Goal: Information Seeking & Learning: Understand process/instructions

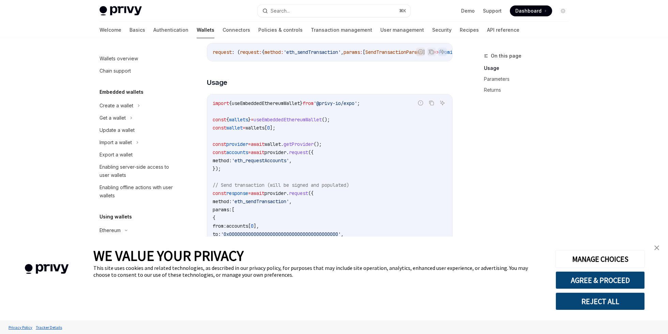
scroll to position [149, 0]
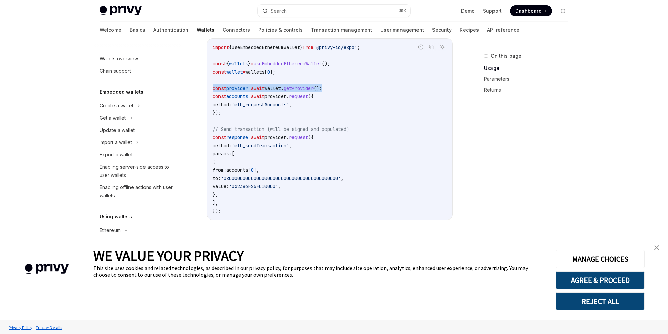
drag, startPoint x: 213, startPoint y: 91, endPoint x: 349, endPoint y: 90, distance: 136.9
click at [350, 90] on code "import { useEmbeddedEthereumWallet } from '@privy-io/expo' ; const { wallets } …" at bounding box center [330, 129] width 234 height 172
copy span "const provider = await wallet . getProvider ();"
click at [227, 107] on span "method:" at bounding box center [222, 105] width 19 height 6
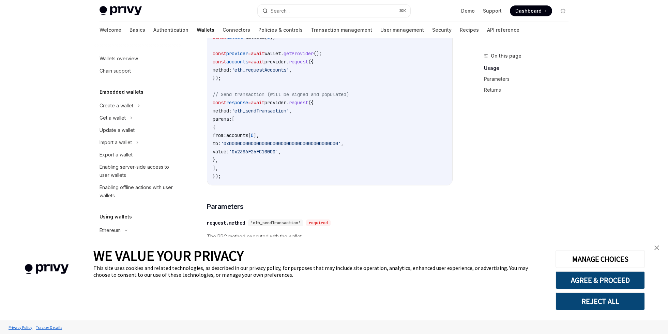
scroll to position [196, 0]
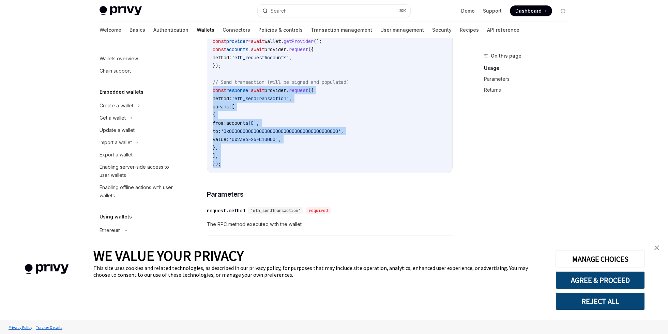
drag, startPoint x: 222, startPoint y: 165, endPoint x: 211, endPoint y: 94, distance: 72.4
click at [211, 94] on div "import { useEmbeddedEthereumWallet } from '@privy-io/expo' ; const { wallets } …" at bounding box center [329, 81] width 245 height 181
copy code "const response = await provider . request ({ method: 'eth_sendTransaction' , pa…"
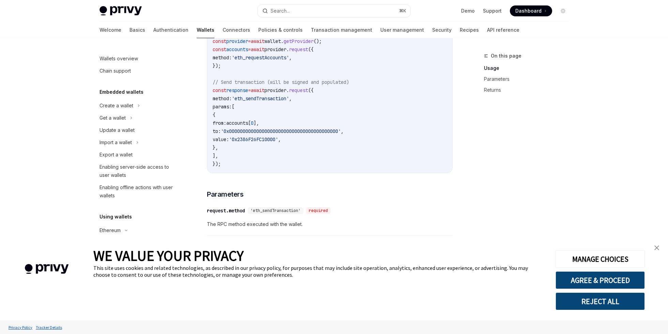
click at [387, 184] on div "To send a transaction from a wallet using the React Native SDK use the request …" at bounding box center [330, 125] width 246 height 423
click at [654, 245] on img "close banner" at bounding box center [656, 247] width 5 height 5
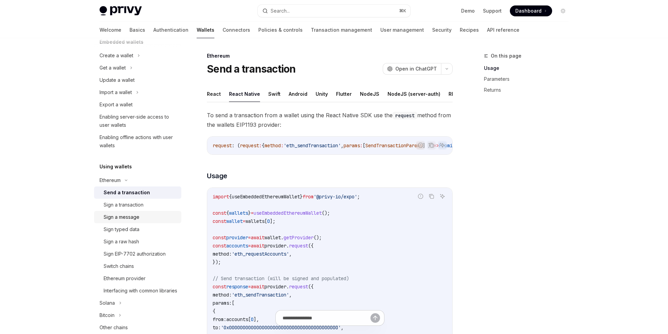
scroll to position [62, 0]
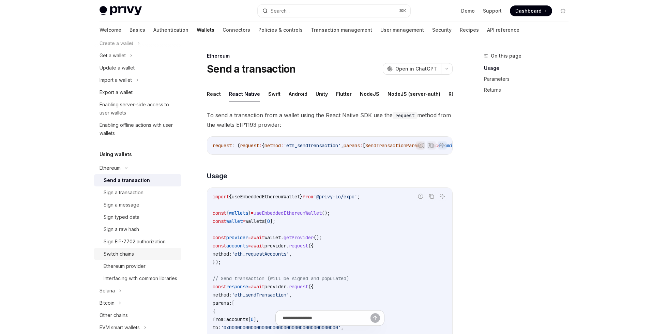
click at [130, 255] on div "Switch chains" at bounding box center [119, 254] width 30 height 8
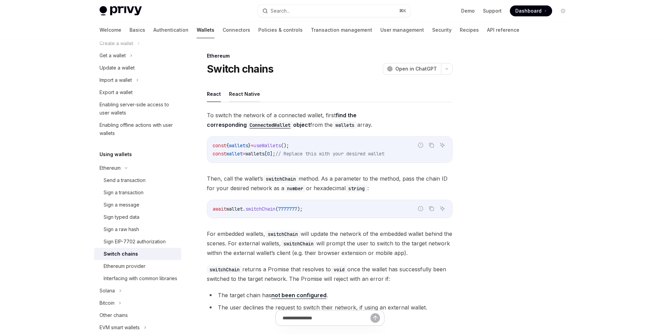
click at [245, 91] on button "React Native" at bounding box center [244, 94] width 31 height 16
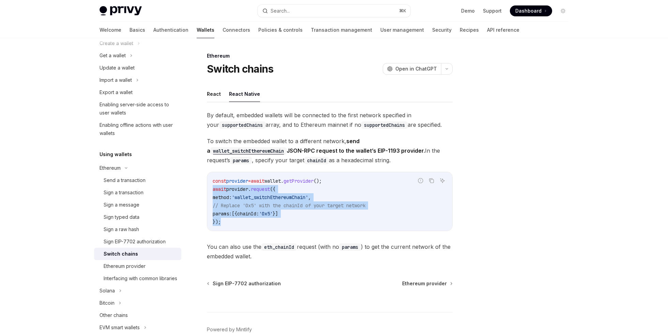
copy code "await provider . request ({ method: 'wallet_switchEthereumChain' , // Replace '…"
drag, startPoint x: 227, startPoint y: 225, endPoint x: 210, endPoint y: 192, distance: 37.5
click at [210, 192] on div "const provider = await wallet . getProvider (); await provider . request ({ met…" at bounding box center [329, 201] width 245 height 59
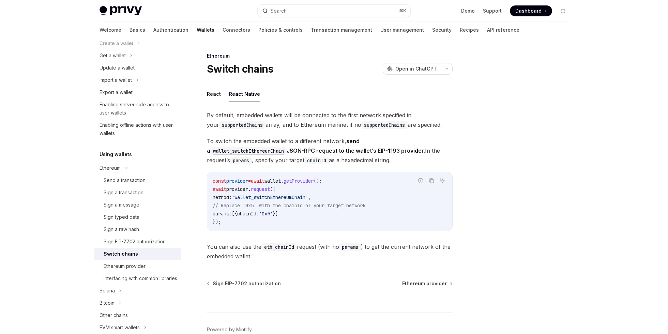
click at [458, 218] on div "Ethereum Switch chains OpenAI Open in ChatGPT OpenAI Open in ChatGPT React Reac…" at bounding box center [334, 204] width 480 height 333
click at [136, 189] on div "Sign a transaction" at bounding box center [124, 192] width 40 height 8
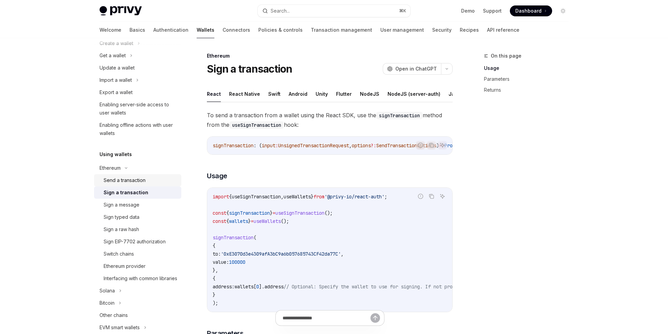
click at [136, 179] on div "Send a transaction" at bounding box center [125, 180] width 42 height 8
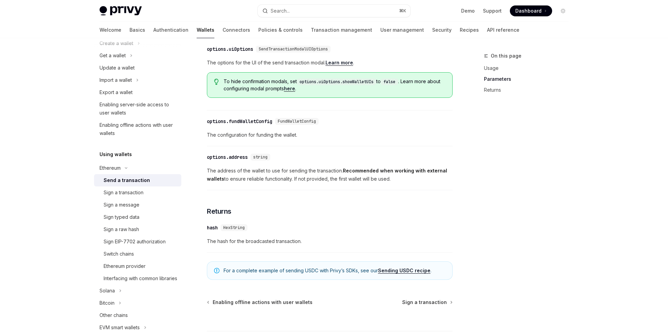
scroll to position [398, 0]
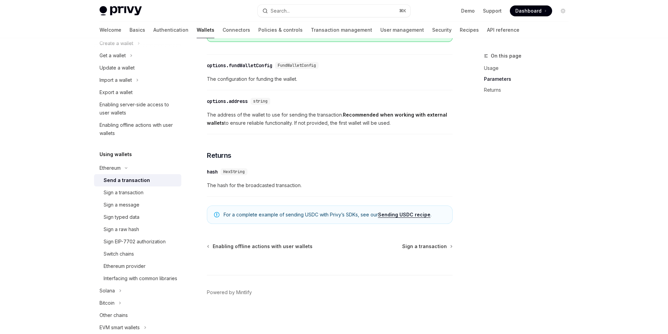
click at [390, 213] on link "Sending USDC recipe" at bounding box center [404, 215] width 52 height 6
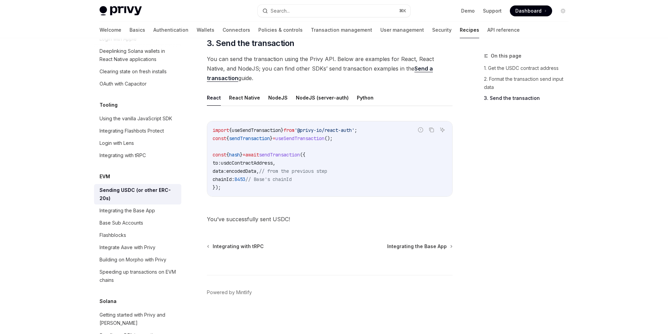
scroll to position [518, 0]
click at [303, 139] on span "useSendTransaction" at bounding box center [299, 140] width 49 height 6
click at [247, 100] on button "React Native" at bounding box center [244, 99] width 31 height 16
type textarea "*"
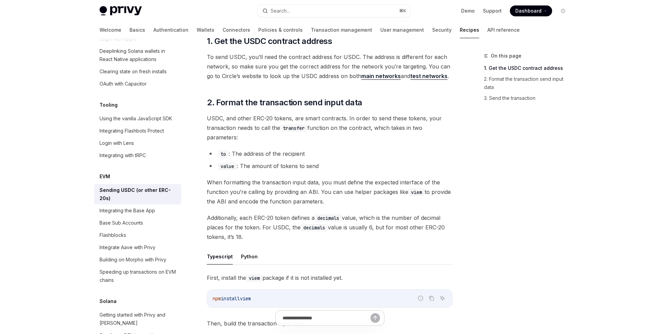
scroll to position [83, 0]
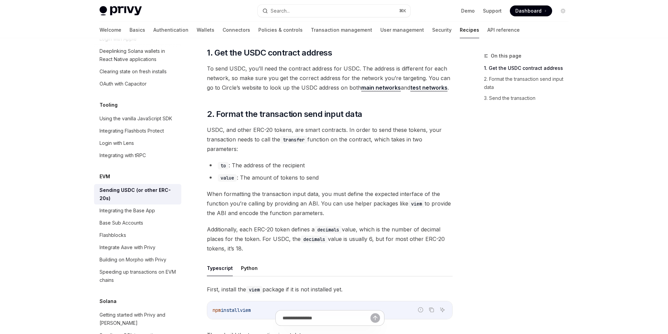
click at [477, 170] on div "On this page 1. Get the USDC contract address 2. Format the transaction send in…" at bounding box center [522, 193] width 104 height 282
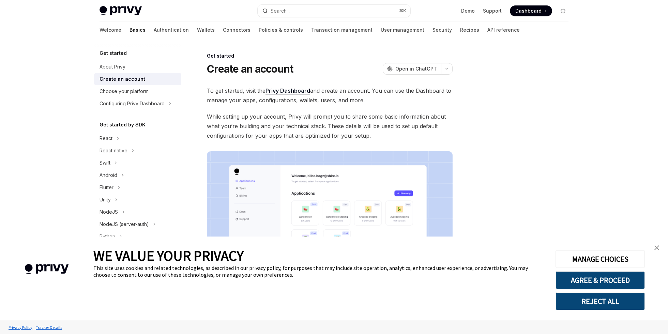
scroll to position [103, 0]
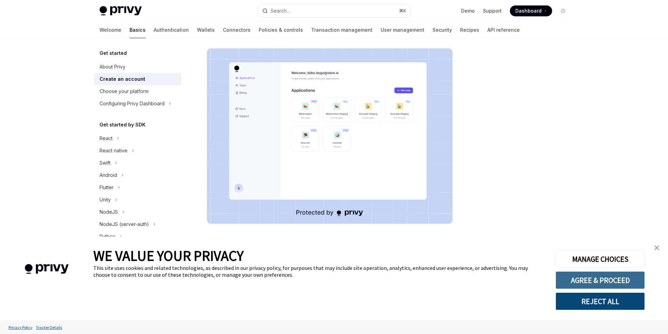
click at [584, 286] on button "AGREE & PROCEED" at bounding box center [599, 280] width 89 height 18
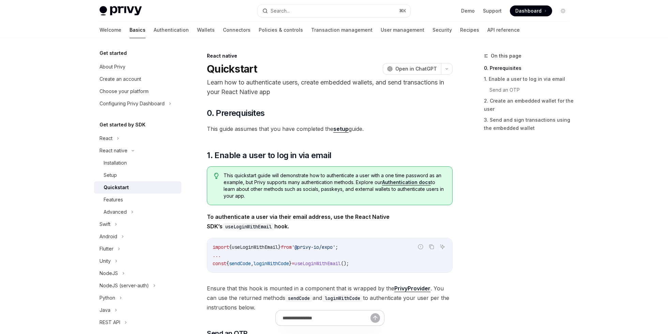
click at [547, 199] on div "On this page 0. Prerequisites 1. Enable a user to log in via email Send an OTP …" at bounding box center [522, 193] width 104 height 282
type textarea "*"
